Goal: Task Accomplishment & Management: Manage account settings

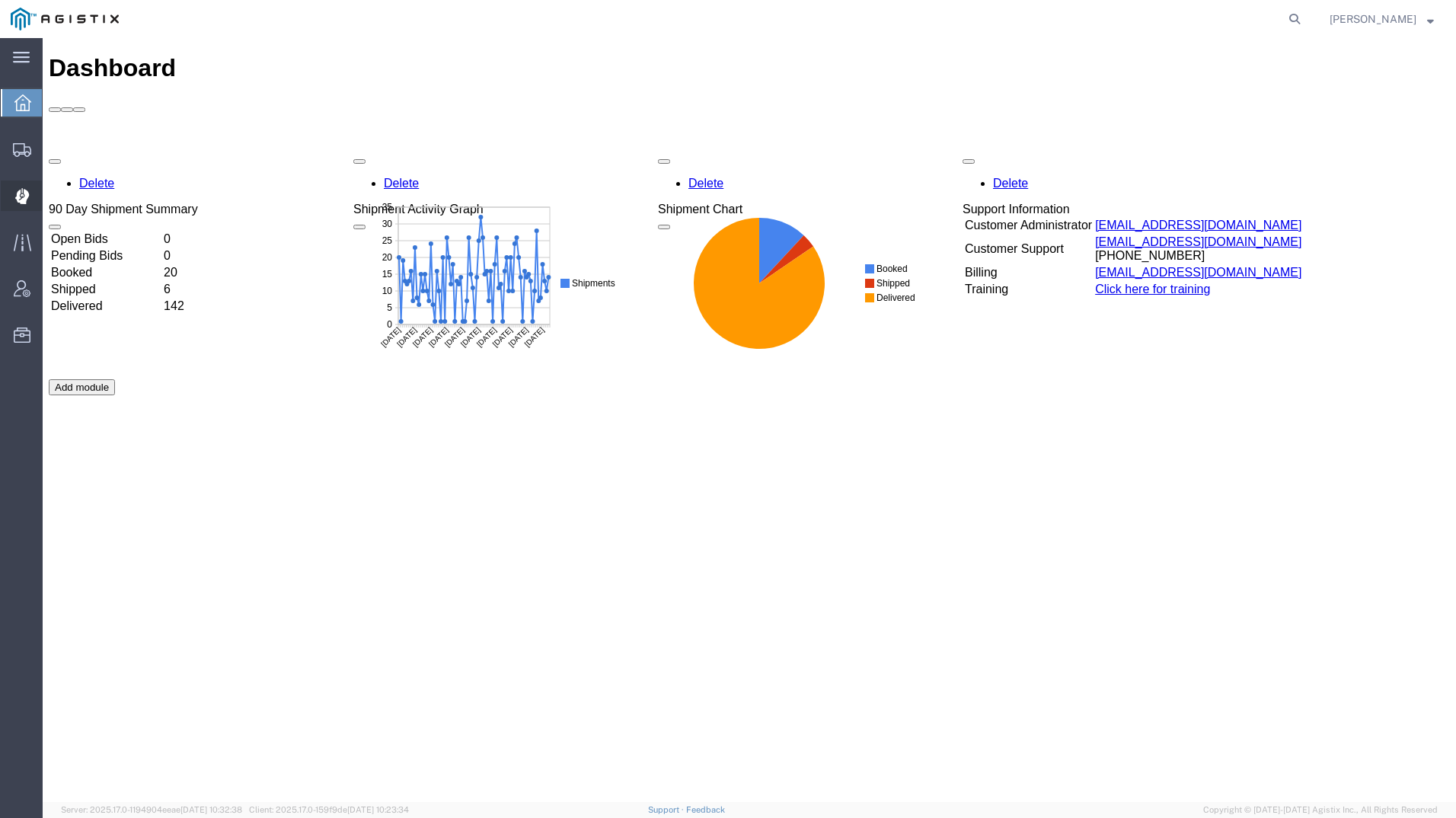
click at [15, 196] on icon at bounding box center [22, 195] width 15 height 16
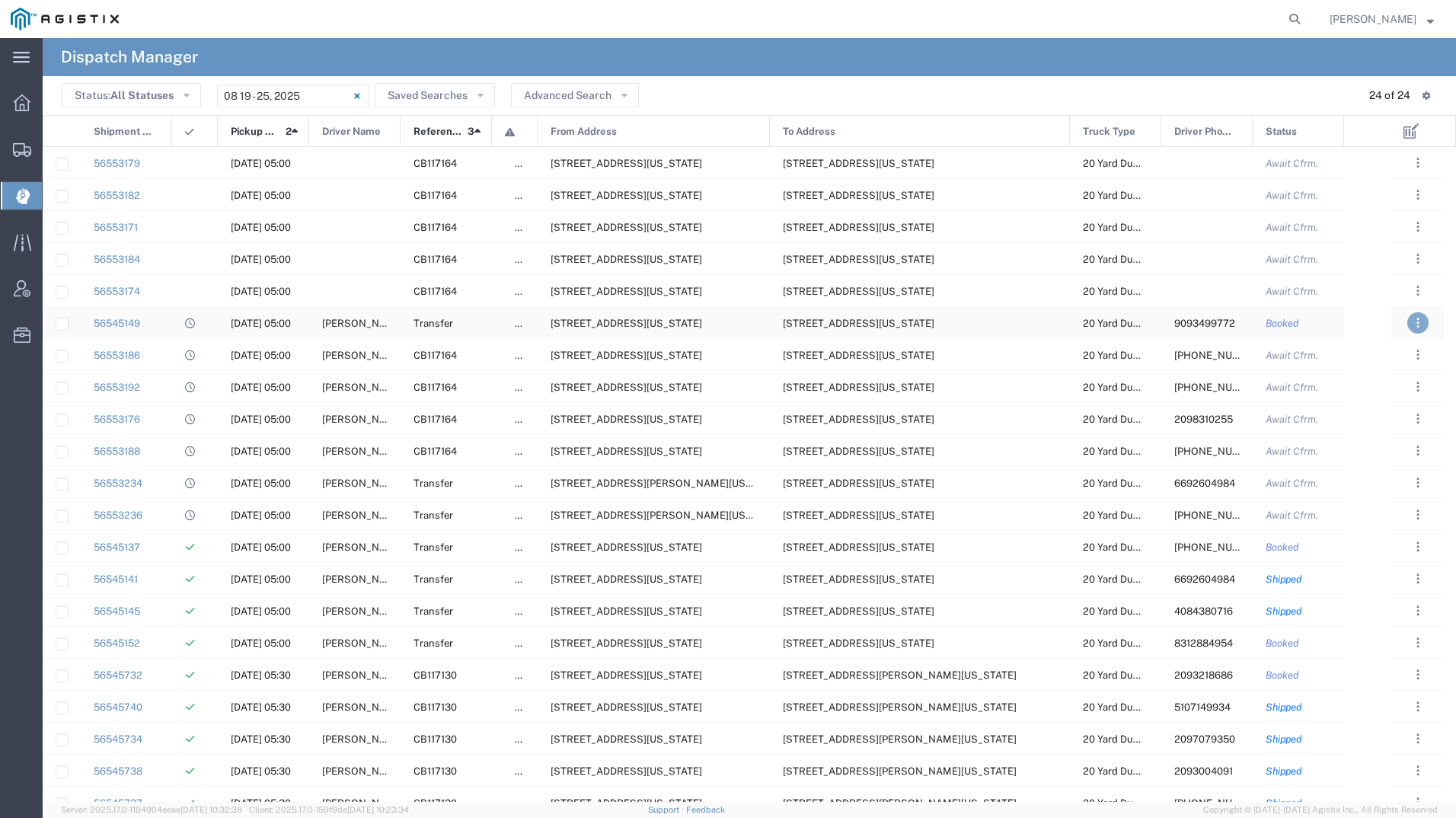
click at [1417, 316] on span ". . ." at bounding box center [1418, 322] width 3 height 18
click at [1396, 366] on link "Decline" at bounding box center [1381, 368] width 48 height 12
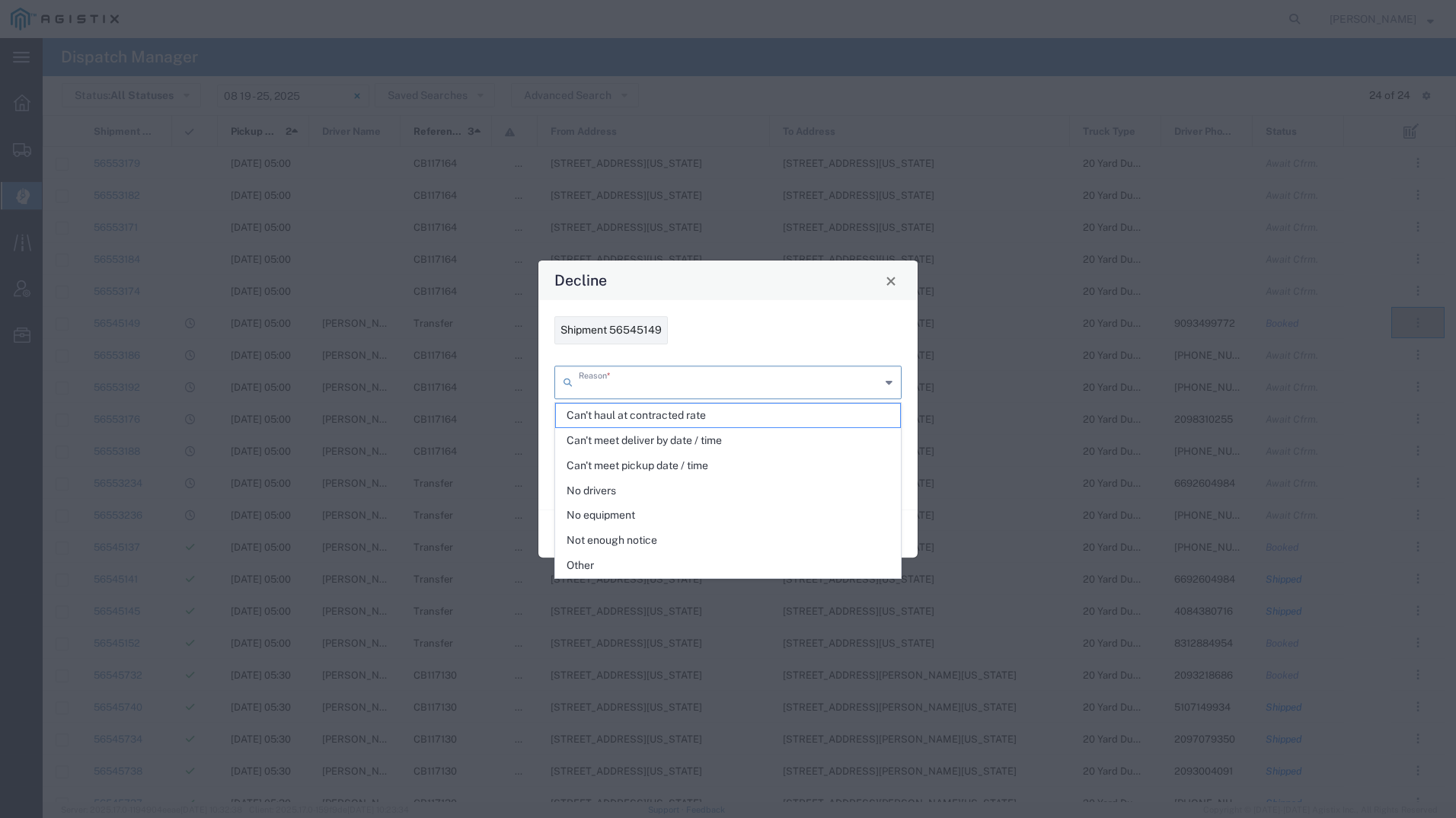
click at [738, 380] on input "text" at bounding box center [729, 381] width 302 height 27
click at [645, 562] on span "Other" at bounding box center [728, 566] width 345 height 24
type input "Other"
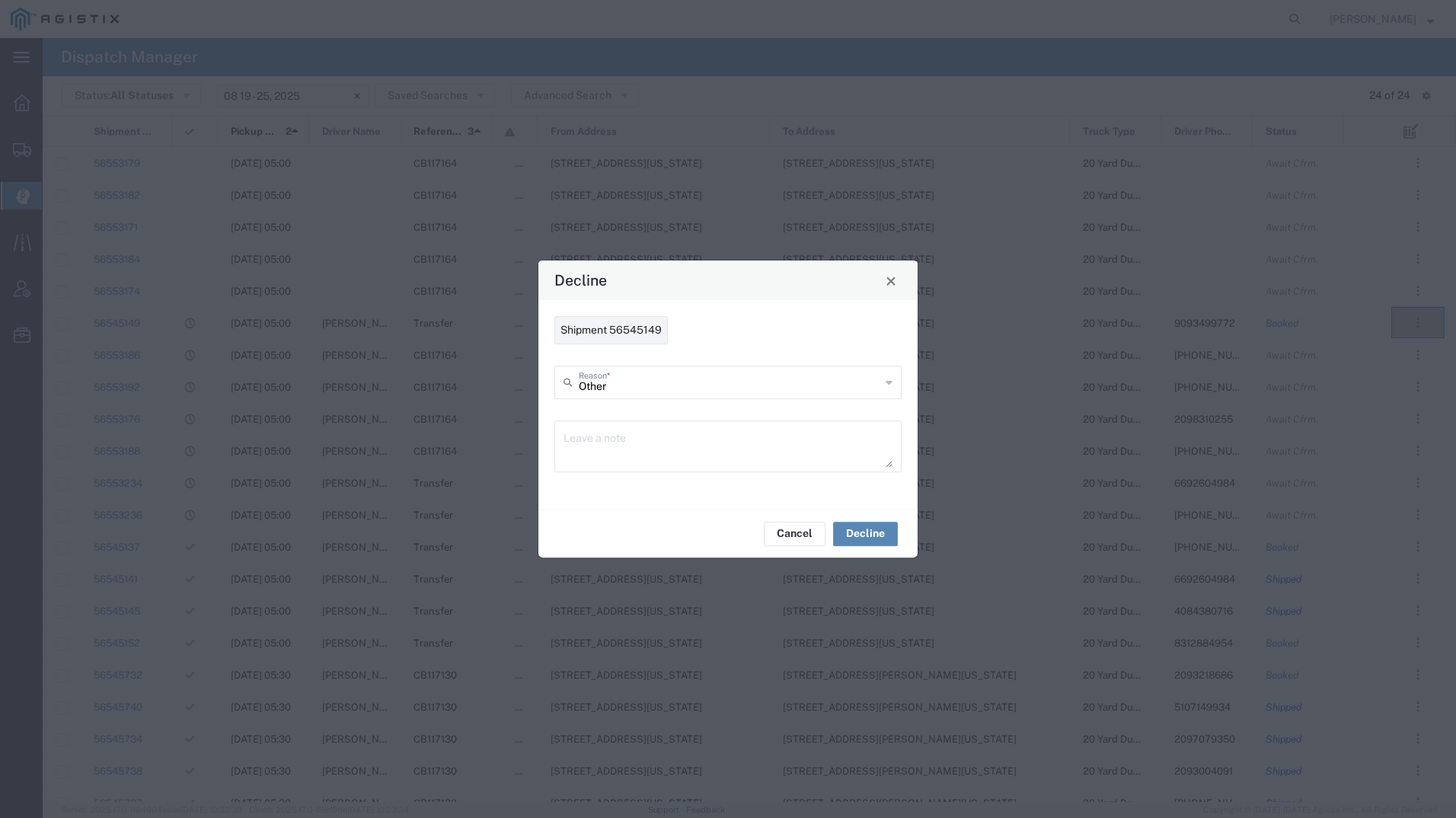
click at [865, 530] on button "Decline" at bounding box center [866, 534] width 65 height 24
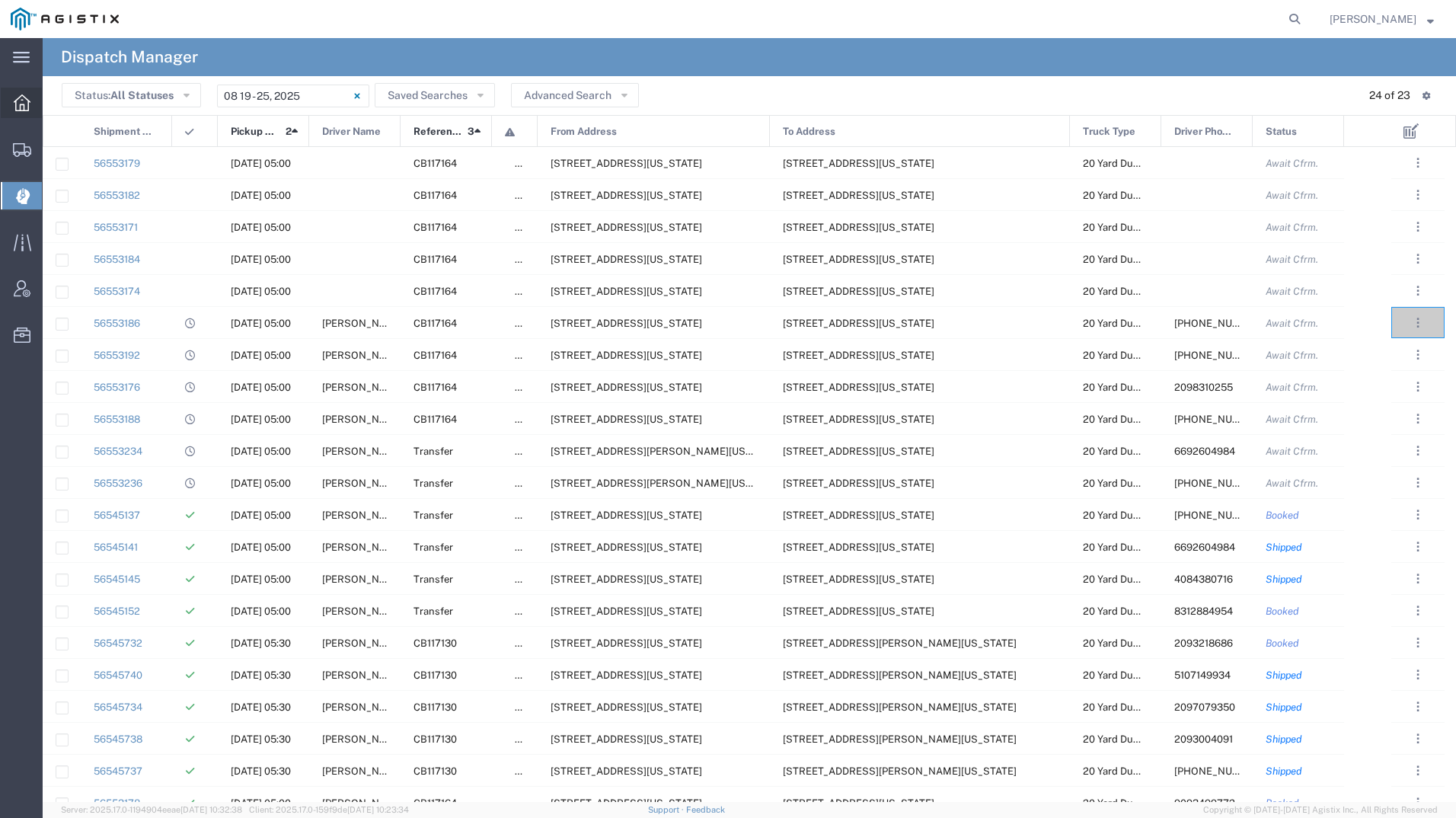
click at [17, 99] on icon at bounding box center [22, 103] width 17 height 17
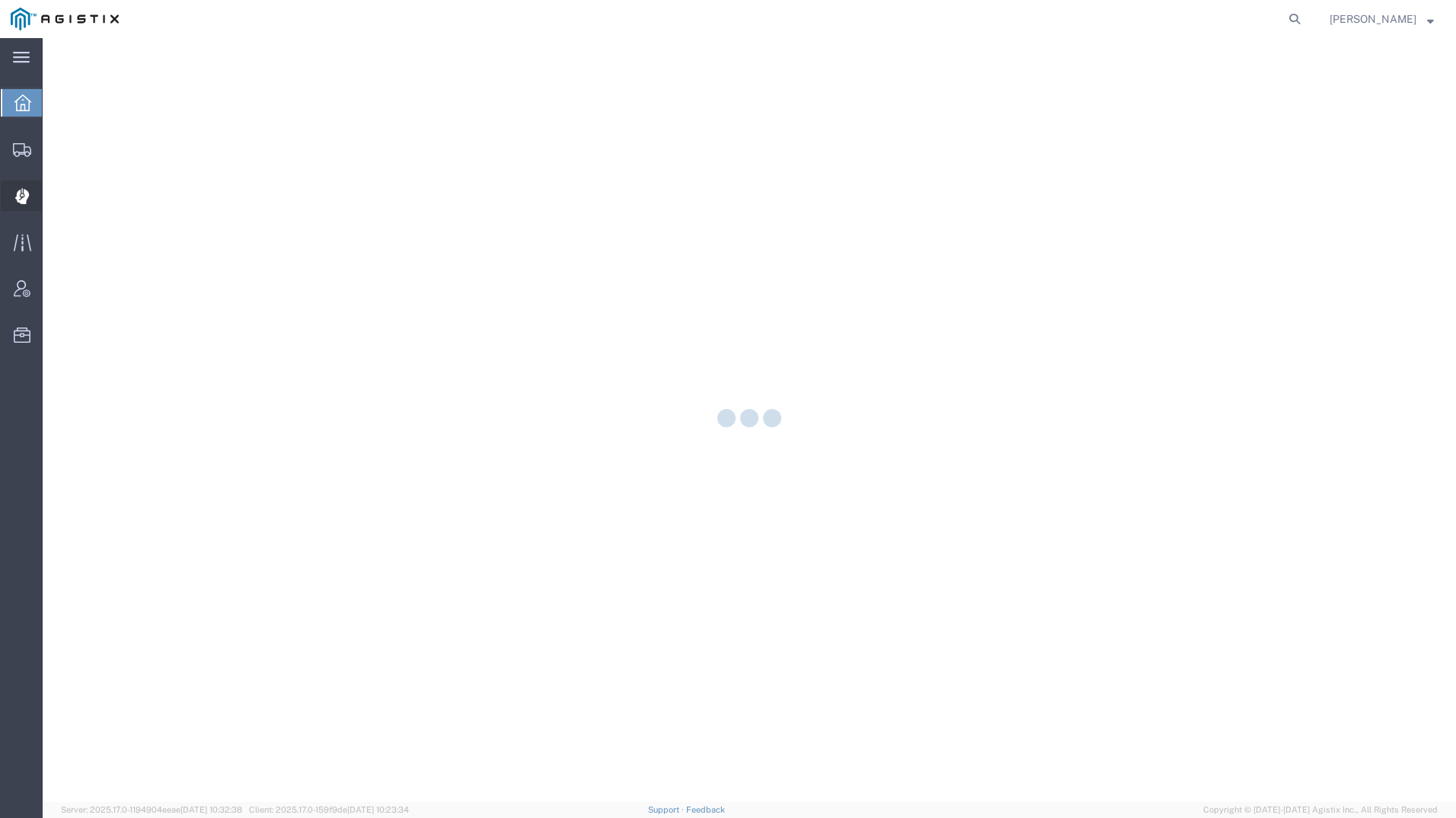
click at [24, 201] on icon at bounding box center [21, 196] width 14 height 15
